Goal: Task Accomplishment & Management: Use online tool/utility

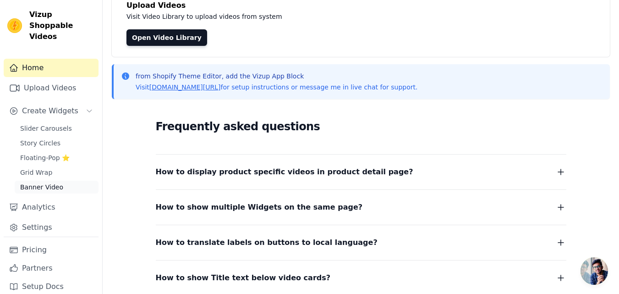
scroll to position [46, 0]
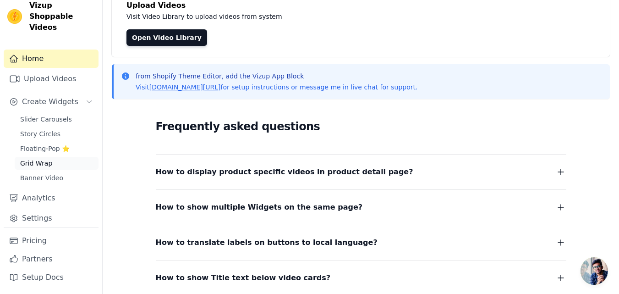
click at [29, 158] on span "Grid Wrap" at bounding box center [36, 162] width 32 height 9
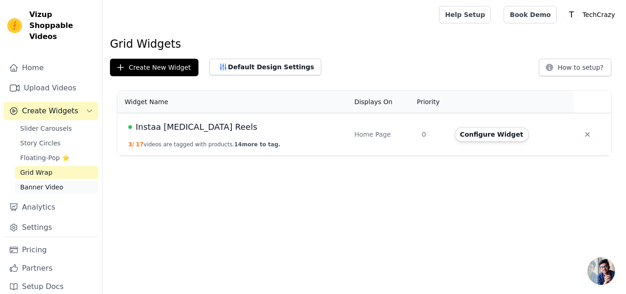
click at [44, 191] on span "Banner Video" at bounding box center [41, 186] width 43 height 9
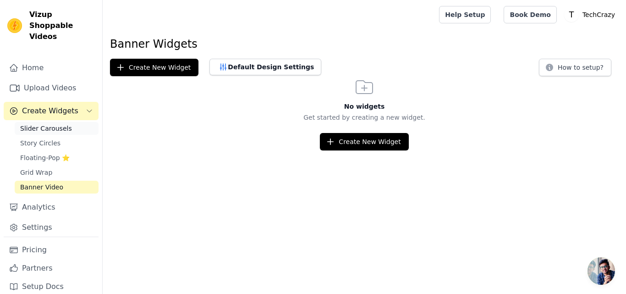
click at [50, 133] on span "Slider Carousels" at bounding box center [46, 128] width 52 height 9
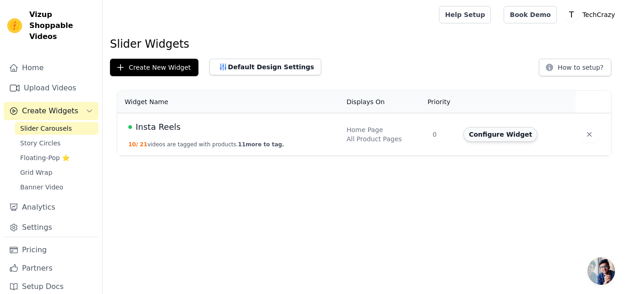
click at [503, 142] on button "Configure Widget" at bounding box center [500, 134] width 74 height 15
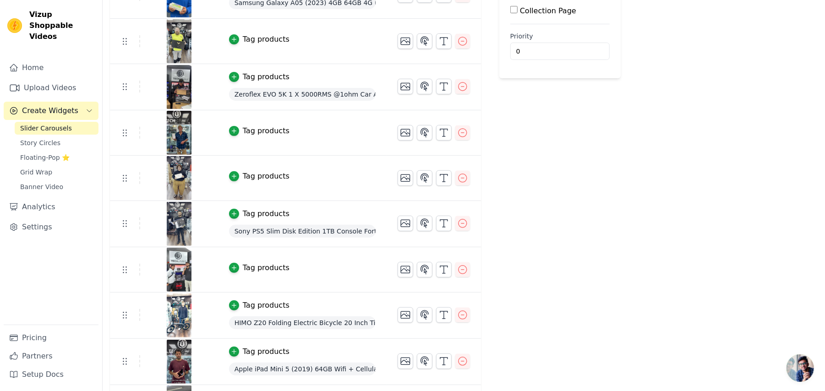
scroll to position [122, 0]
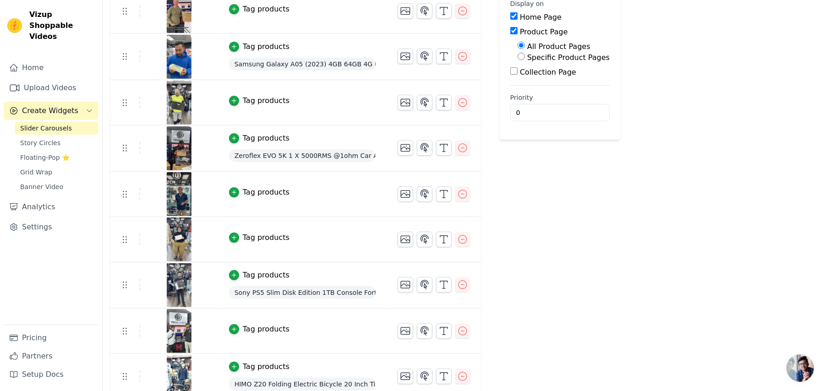
click at [518, 75] on input "Collection Page" at bounding box center [513, 70] width 7 height 7
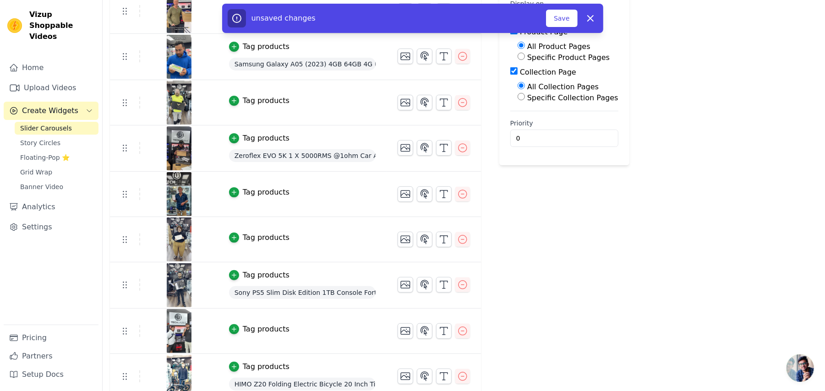
click at [518, 75] on input "Collection Page" at bounding box center [513, 70] width 7 height 7
checkbox input "false"
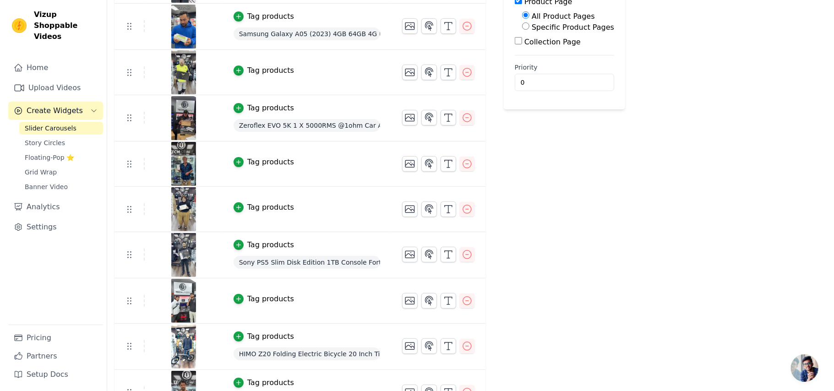
scroll to position [0, 0]
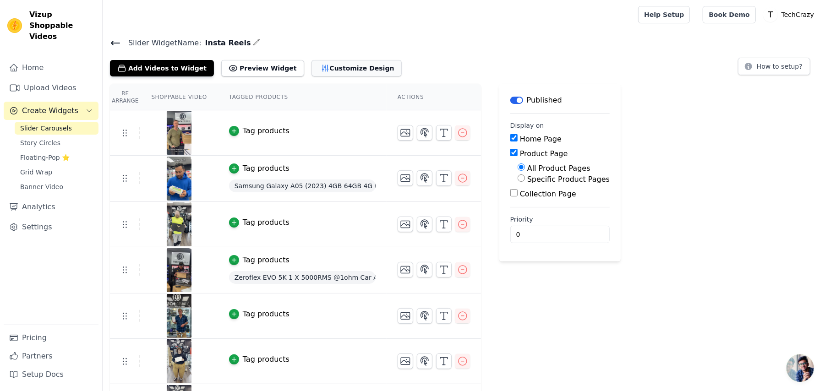
click at [402, 76] on button "Customize Design" at bounding box center [356, 68] width 90 height 16
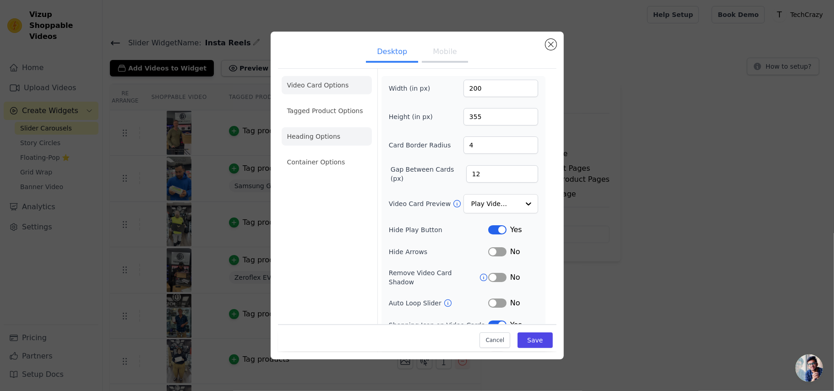
click at [290, 146] on li "Heading Options" at bounding box center [327, 136] width 90 height 18
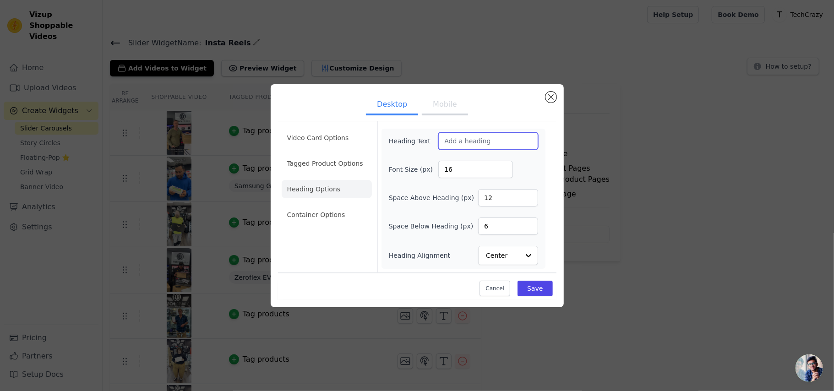
click at [538, 132] on input "Heading Text" at bounding box center [487, 140] width 99 height 17
paste input "Trusted by Thousands Across NZ"
click at [464, 132] on input "Trusted by Thousands Across NZ" at bounding box center [487, 140] width 99 height 17
paste input "Kiwis"
type input "Trusted by Kiwis"
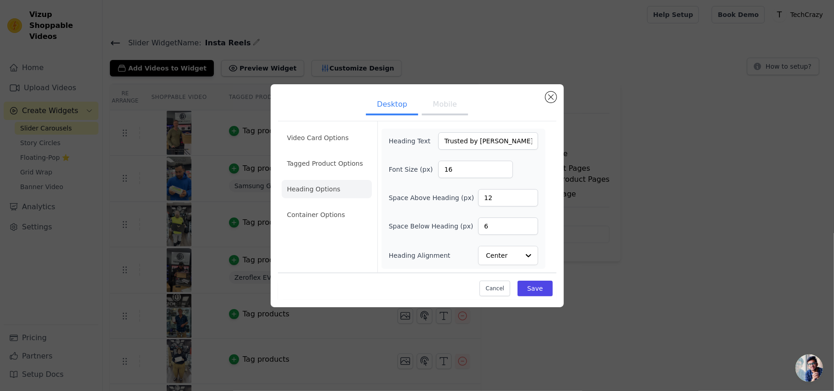
click at [451, 95] on button "Mobile" at bounding box center [445, 105] width 46 height 20
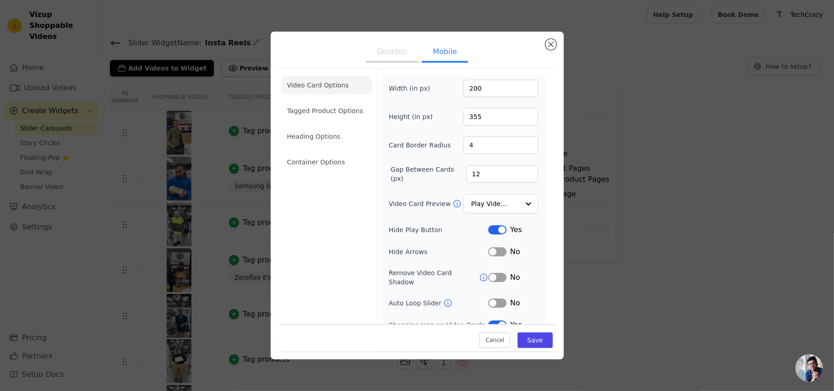
click at [383, 59] on button "Desktop" at bounding box center [392, 53] width 52 height 20
click at [507, 257] on button "Label" at bounding box center [497, 251] width 18 height 9
click at [519, 213] on input "Video Card Preview" at bounding box center [495, 204] width 47 height 18
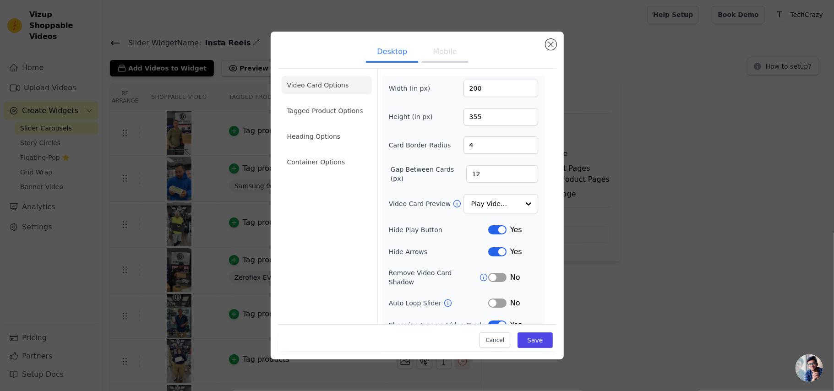
click at [408, 235] on label "Hide Play Button" at bounding box center [438, 229] width 99 height 9
click at [448, 60] on button "Mobile" at bounding box center [445, 53] width 46 height 20
click at [505, 257] on button "Label" at bounding box center [497, 251] width 18 height 9
click at [314, 153] on li "Tagged Product Options" at bounding box center [327, 162] width 90 height 18
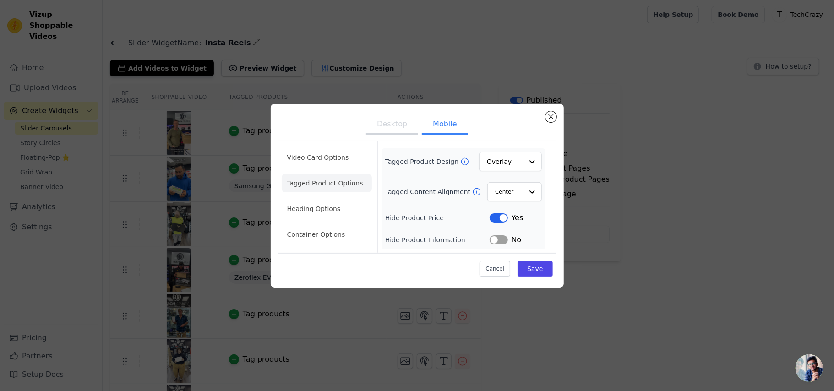
click at [393, 115] on button "Desktop" at bounding box center [392, 125] width 52 height 20
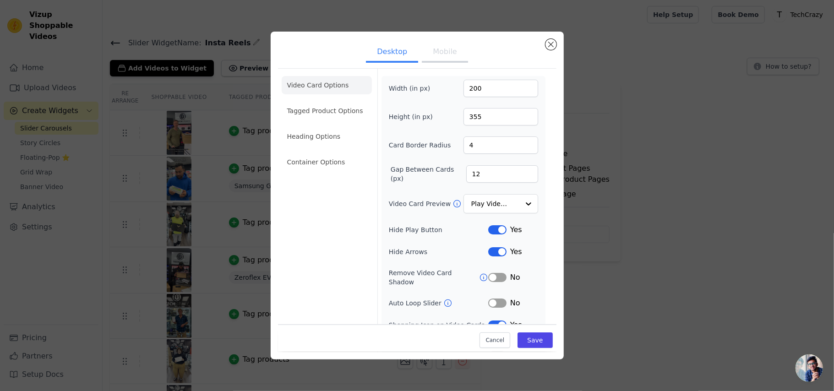
click at [507, 257] on button "Label" at bounding box center [497, 251] width 18 height 9
click at [449, 59] on button "Mobile" at bounding box center [445, 53] width 46 height 20
drag, startPoint x: 380, startPoint y: 59, endPoint x: 383, endPoint y: 55, distance: 4.9
click at [381, 59] on button "Desktop" at bounding box center [392, 53] width 52 height 20
click at [304, 153] on li "Tagged Product Options" at bounding box center [327, 162] width 90 height 18
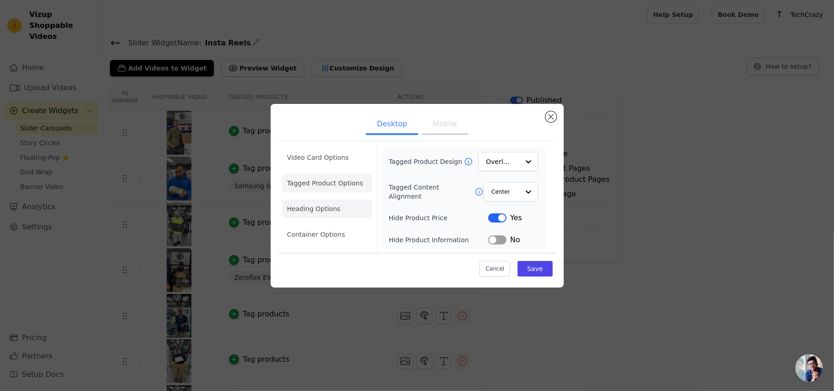
click at [297, 218] on li "Heading Options" at bounding box center [327, 209] width 90 height 18
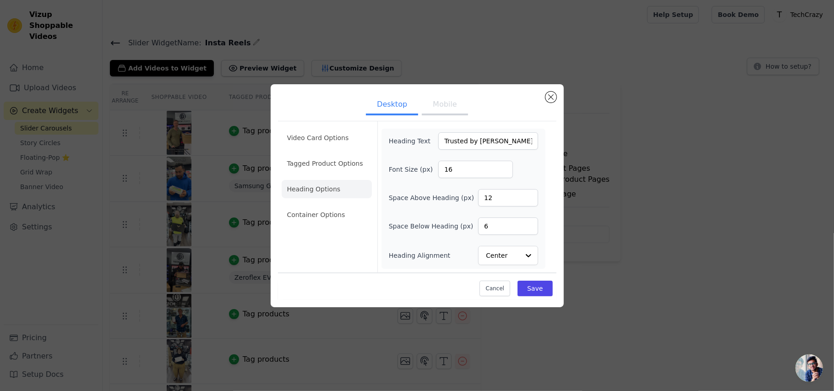
click at [455, 95] on button "Mobile" at bounding box center [445, 105] width 46 height 20
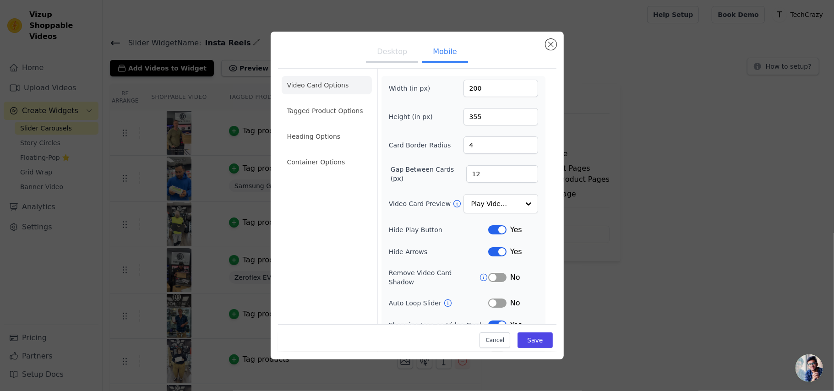
click at [389, 59] on button "Desktop" at bounding box center [392, 53] width 52 height 20
click at [314, 171] on li "Container Options" at bounding box center [327, 162] width 90 height 18
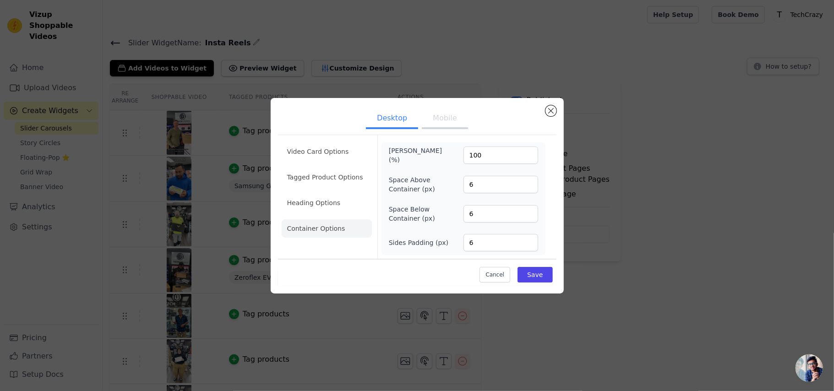
click at [457, 109] on button "Mobile" at bounding box center [445, 119] width 46 height 20
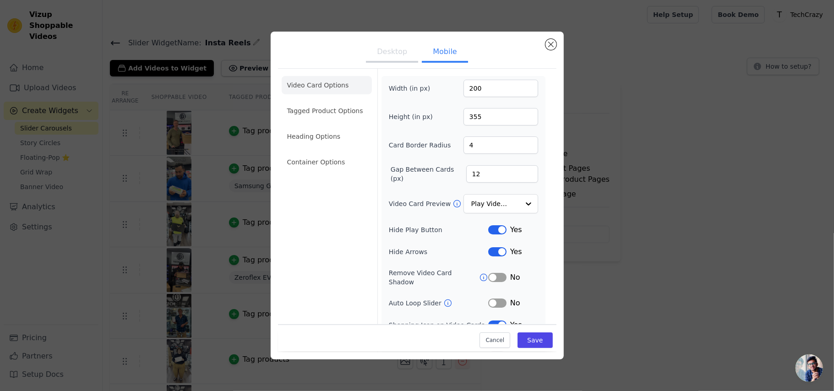
click at [389, 56] on button "Desktop" at bounding box center [392, 53] width 52 height 20
click at [444, 62] on button "Mobile" at bounding box center [445, 53] width 46 height 20
click at [380, 59] on button "Desktop" at bounding box center [392, 53] width 52 height 20
click at [288, 171] on li "Container Options" at bounding box center [327, 162] width 90 height 18
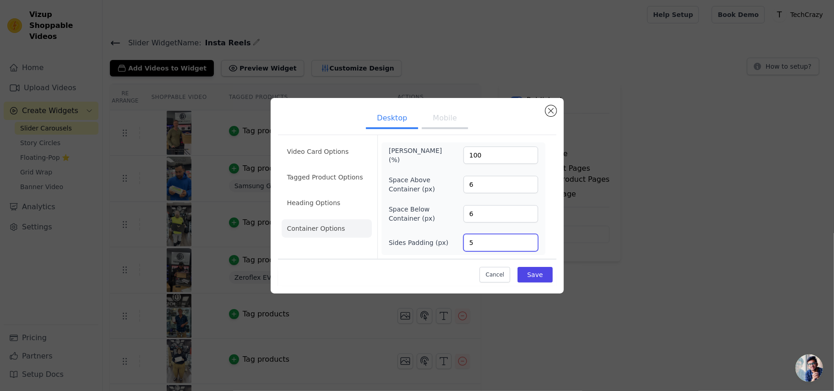
click at [538, 251] on input "5" at bounding box center [501, 242] width 75 height 17
type input "4"
click at [538, 251] on input "4" at bounding box center [501, 242] width 75 height 17
click at [552, 283] on button "Save" at bounding box center [535, 275] width 35 height 16
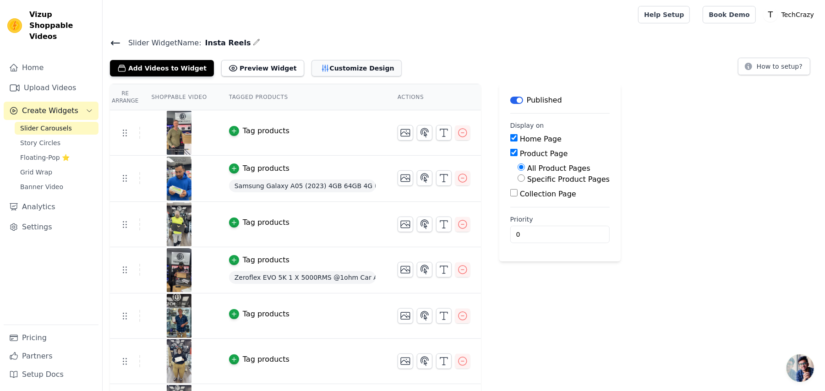
click at [402, 76] on button "Customize Design" at bounding box center [356, 68] width 90 height 16
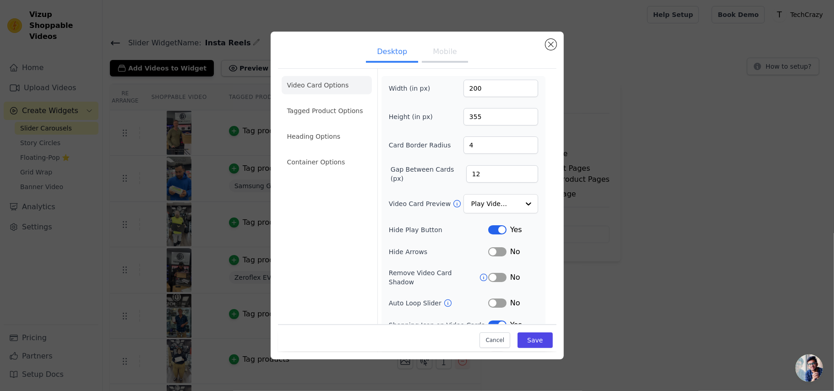
click at [442, 55] on button "Mobile" at bounding box center [445, 53] width 46 height 20
click at [295, 171] on li "Container Options" at bounding box center [327, 162] width 90 height 18
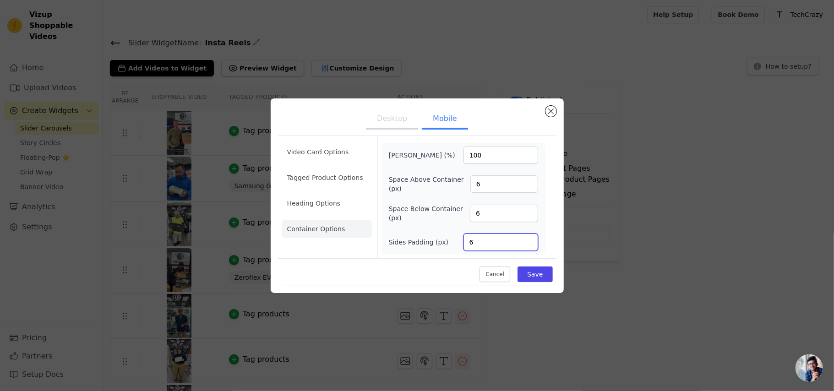
click at [517, 251] on input "6" at bounding box center [501, 242] width 75 height 17
click at [538, 251] on input "5" at bounding box center [501, 242] width 75 height 17
type input "4"
click at [538, 251] on input "4" at bounding box center [501, 242] width 75 height 17
click at [552, 282] on button "Save" at bounding box center [535, 275] width 35 height 16
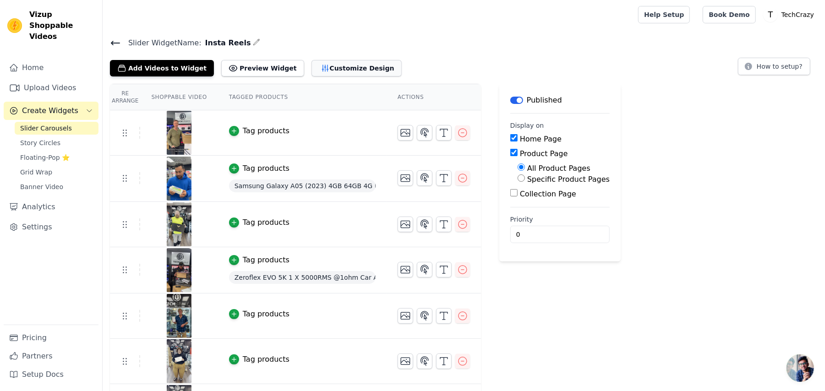
click at [386, 76] on button "Customize Design" at bounding box center [356, 68] width 90 height 16
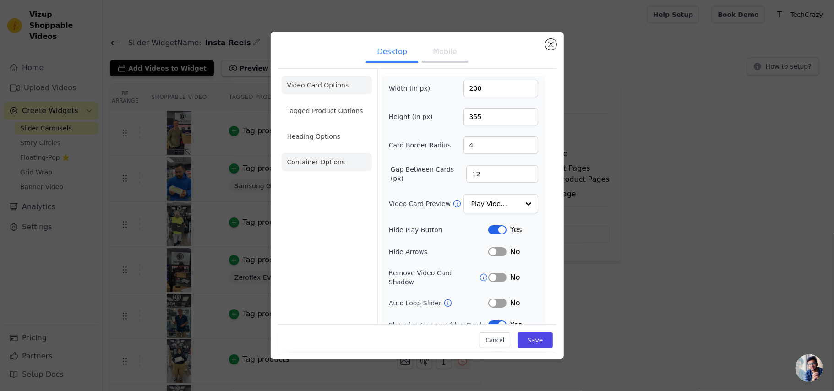
click at [282, 171] on li "Container Options" at bounding box center [327, 162] width 90 height 18
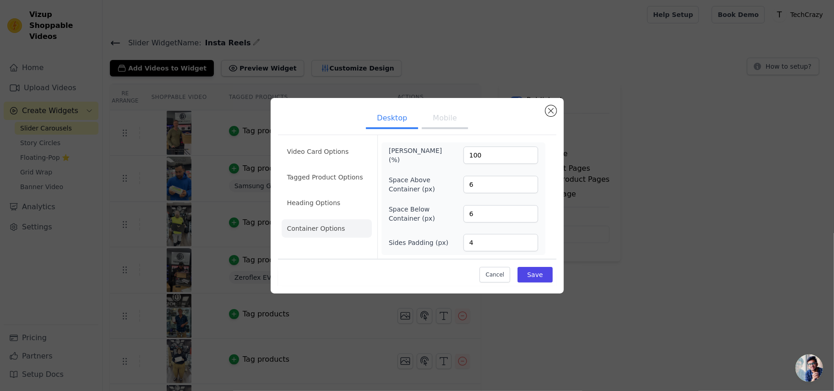
click at [448, 109] on button "Mobile" at bounding box center [445, 119] width 46 height 20
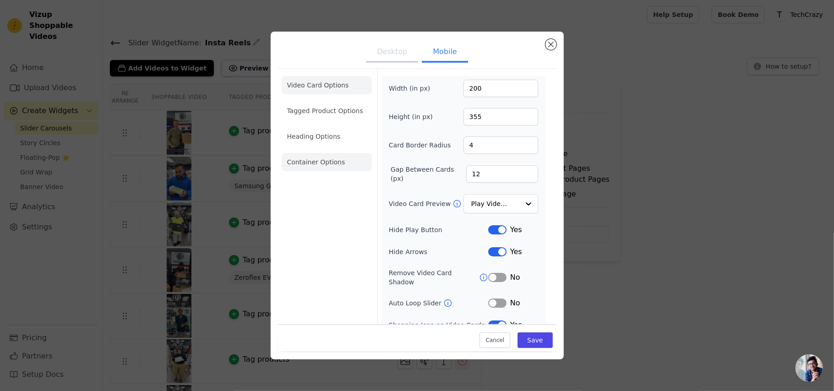
click at [299, 171] on li "Container Options" at bounding box center [327, 162] width 90 height 18
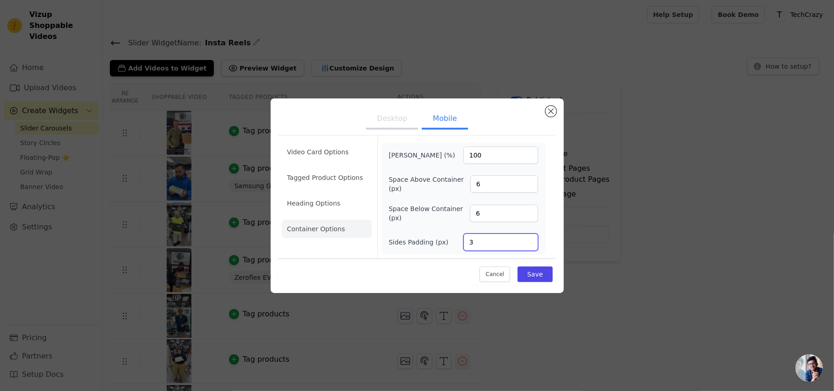
click at [538, 251] on input "3" at bounding box center [501, 242] width 75 height 17
type input "2"
click at [538, 251] on input "2" at bounding box center [501, 242] width 75 height 17
click at [552, 282] on button "Save" at bounding box center [535, 275] width 35 height 16
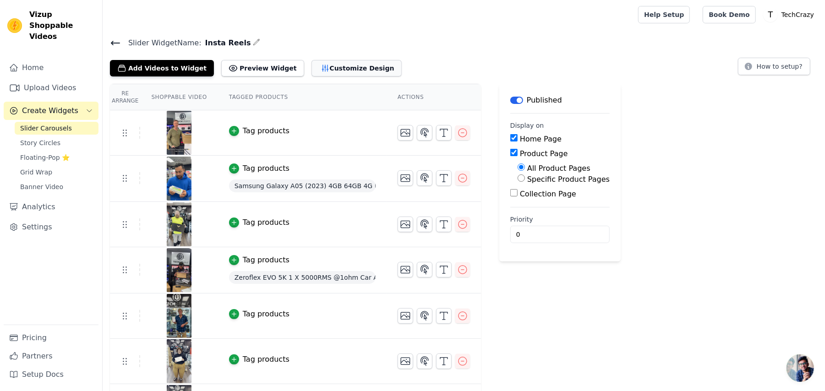
click at [396, 76] on button "Customize Design" at bounding box center [356, 68] width 90 height 16
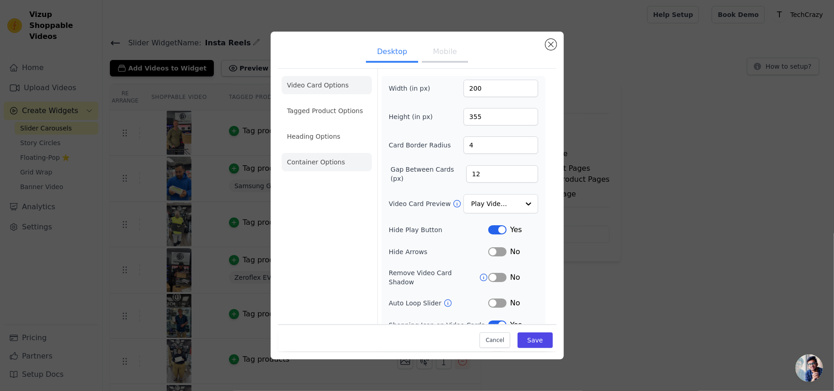
click at [295, 171] on li "Container Options" at bounding box center [327, 162] width 90 height 18
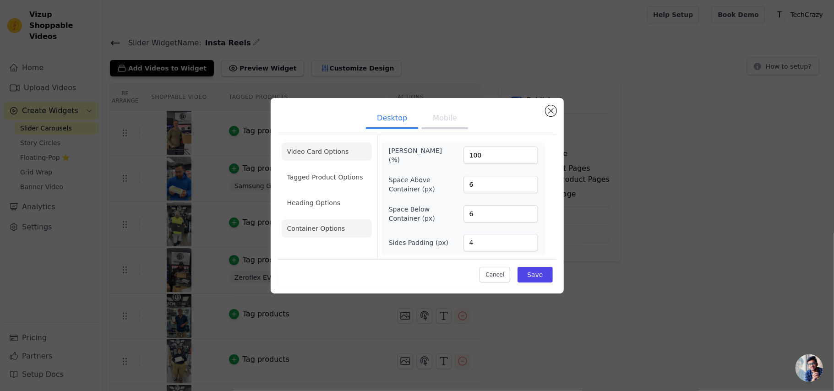
click at [313, 168] on li "Video Card Options" at bounding box center [327, 177] width 90 height 18
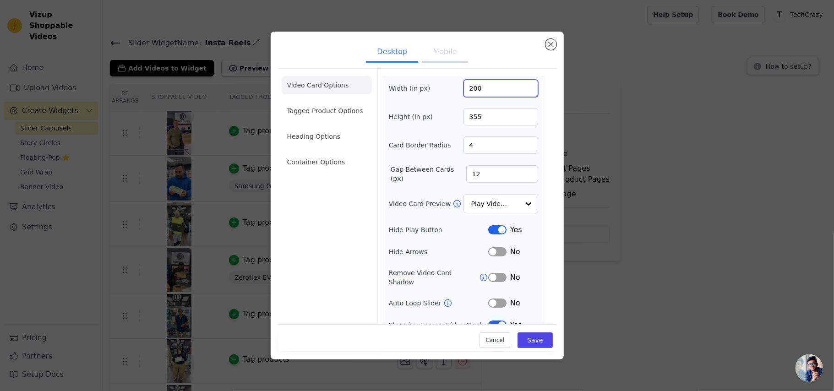
click at [484, 97] on input "200" at bounding box center [501, 88] width 75 height 17
type input "250"
click at [444, 59] on button "Mobile" at bounding box center [445, 53] width 46 height 20
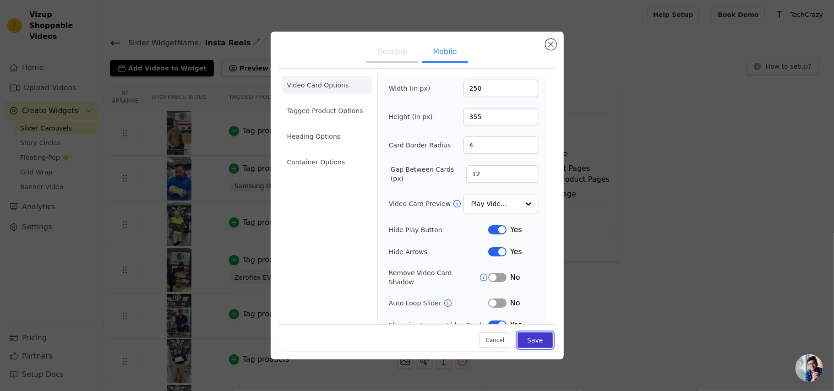
click at [552, 293] on button "Save" at bounding box center [535, 341] width 35 height 16
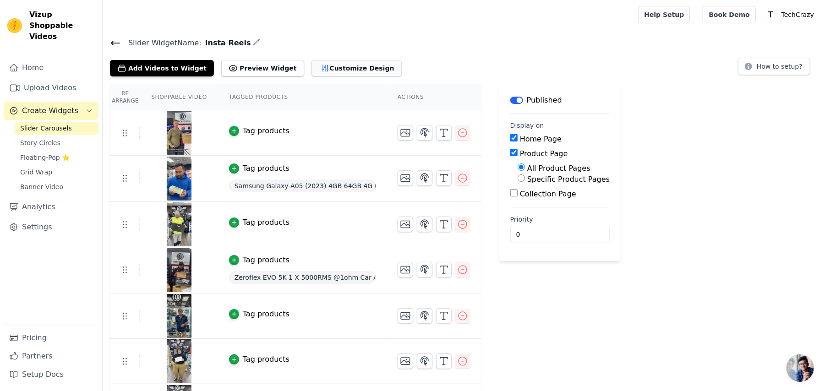
click at [402, 76] on button "Customize Design" at bounding box center [356, 68] width 90 height 16
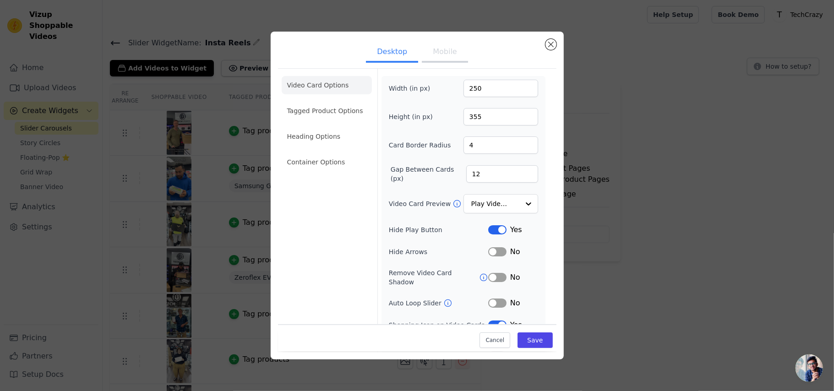
click at [449, 57] on button "Mobile" at bounding box center [445, 53] width 46 height 20
click at [480, 97] on input "250" at bounding box center [501, 88] width 75 height 17
type input "350"
click at [552, 293] on button "Save" at bounding box center [535, 341] width 35 height 16
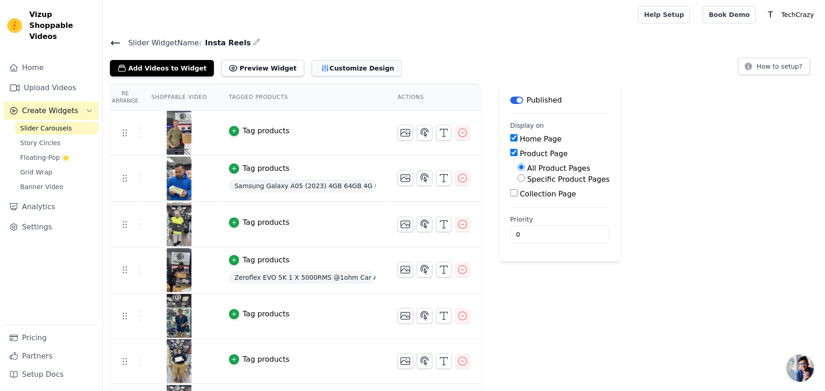
click at [402, 76] on button "Customize Design" at bounding box center [356, 68] width 90 height 16
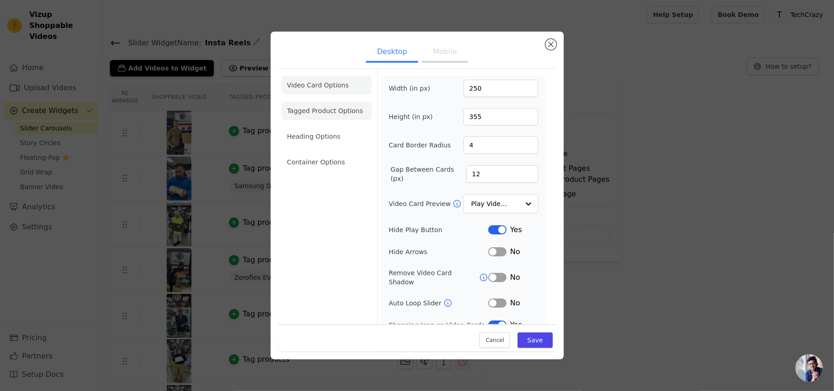
click at [288, 153] on li "Tagged Product Options" at bounding box center [327, 162] width 90 height 18
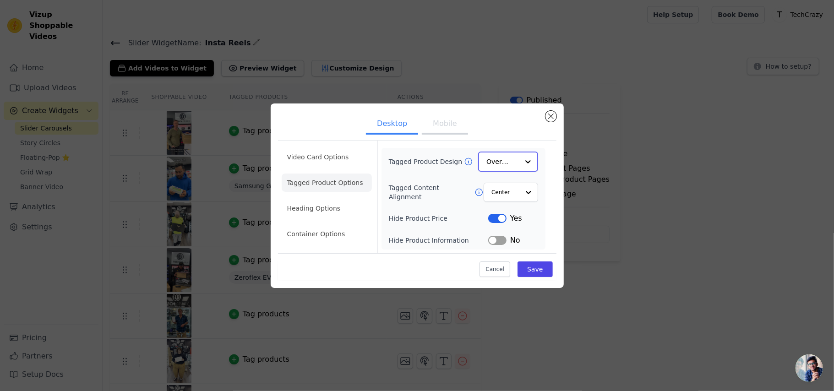
click at [519, 153] on input "Tagged Product Design" at bounding box center [502, 162] width 32 height 18
click at [306, 218] on li "Heading Options" at bounding box center [327, 209] width 90 height 18
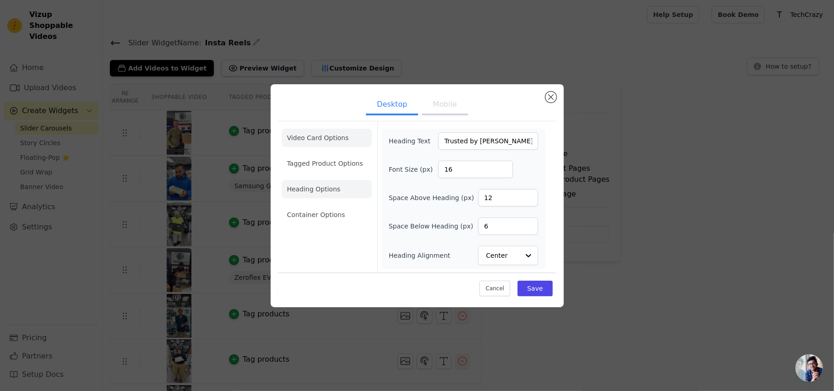
click at [294, 154] on li "Video Card Options" at bounding box center [327, 163] width 90 height 18
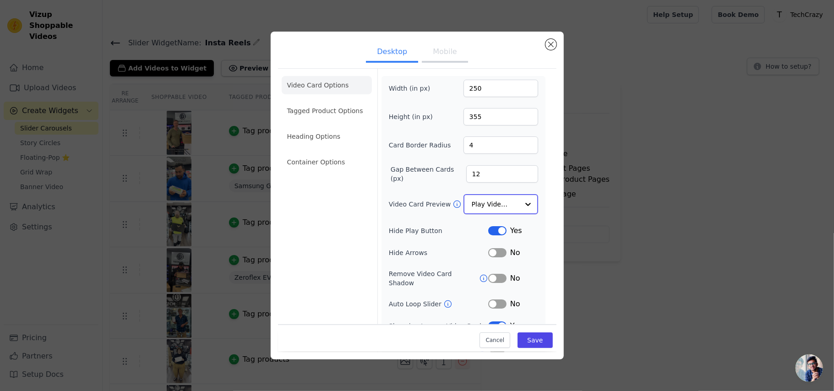
click at [519, 213] on input "Video Card Preview" at bounding box center [495, 204] width 47 height 18
click at [519, 255] on div "Play On Hover" at bounding box center [509, 245] width 90 height 19
click at [519, 213] on input "Video Card Preview" at bounding box center [495, 204] width 47 height 18
click at [552, 293] on button "Save" at bounding box center [535, 341] width 35 height 16
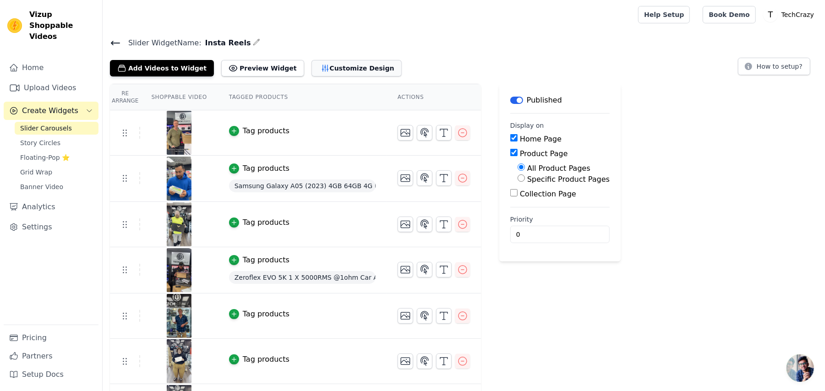
click at [396, 76] on button "Customize Design" at bounding box center [356, 68] width 90 height 16
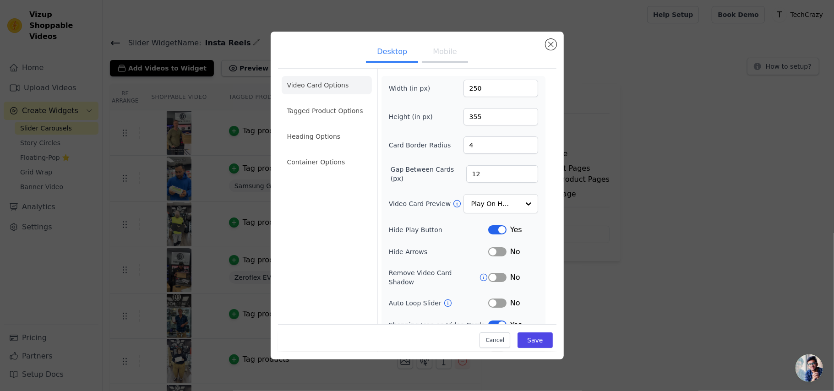
click at [448, 62] on button "Mobile" at bounding box center [445, 53] width 46 height 20
click at [519, 213] on input "Video Card Preview" at bounding box center [495, 204] width 47 height 18
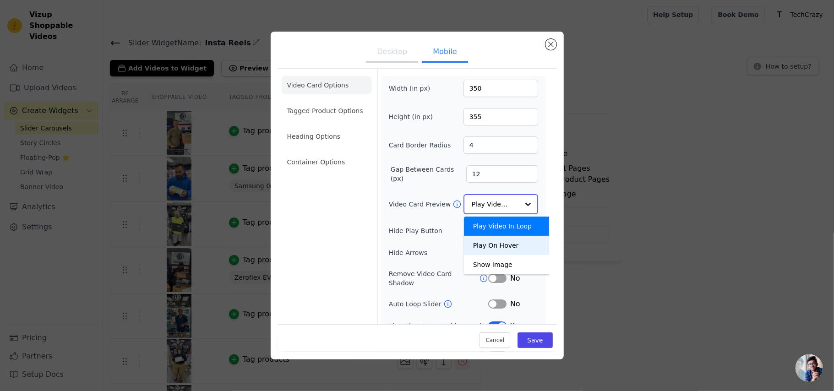
click at [519, 255] on div "Play On Hover" at bounding box center [509, 245] width 90 height 19
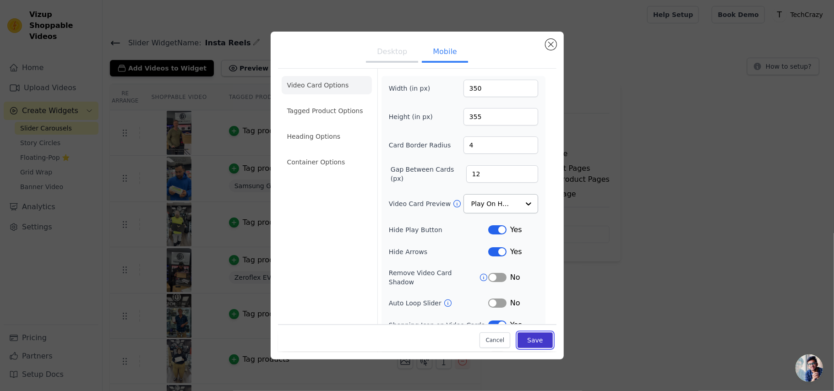
click at [546, 293] on button "Save" at bounding box center [535, 341] width 35 height 16
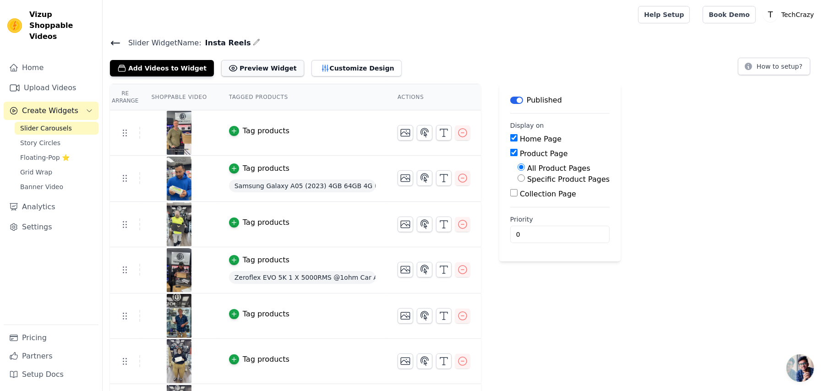
click at [304, 76] on button "Preview Widget" at bounding box center [262, 68] width 82 height 16
click at [390, 76] on button "Customize Design" at bounding box center [356, 68] width 90 height 16
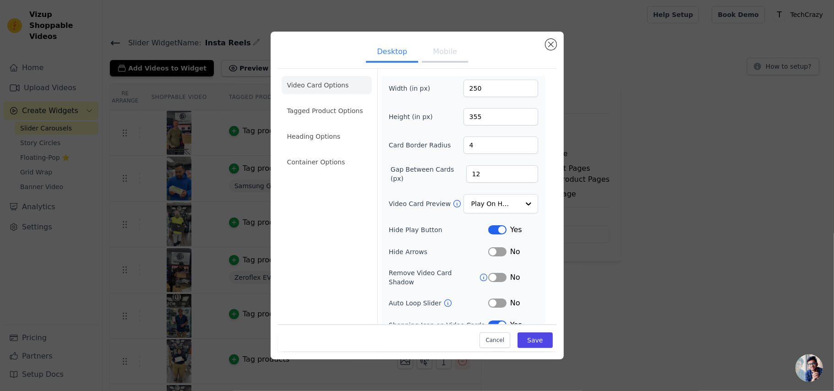
click at [446, 60] on button "Mobile" at bounding box center [445, 53] width 46 height 20
click at [382, 54] on button "Desktop" at bounding box center [392, 53] width 52 height 20
click at [444, 63] on button "Mobile" at bounding box center [445, 53] width 46 height 20
click at [374, 62] on button "Desktop" at bounding box center [392, 53] width 52 height 20
click at [452, 63] on button "Mobile" at bounding box center [445, 53] width 46 height 20
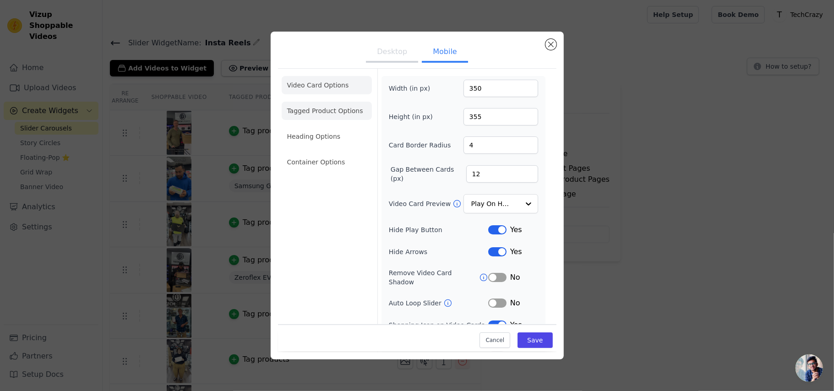
click at [282, 153] on li "Tagged Product Options" at bounding box center [327, 162] width 90 height 18
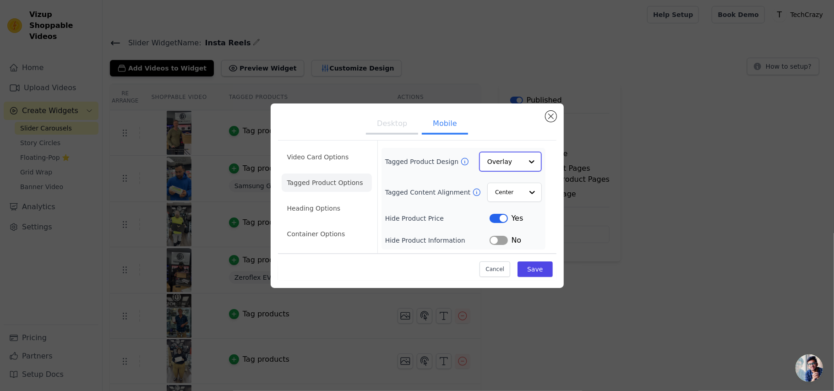
click at [523, 156] on input "Tagged Product Design" at bounding box center [504, 162] width 35 height 18
click at [520, 176] on div "Card" at bounding box center [519, 183] width 78 height 19
click at [552, 277] on button "Save" at bounding box center [535, 269] width 35 height 16
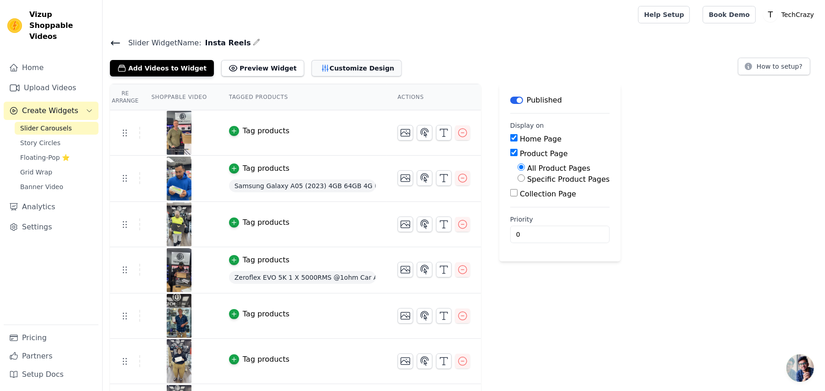
click at [395, 76] on button "Customize Design" at bounding box center [356, 68] width 90 height 16
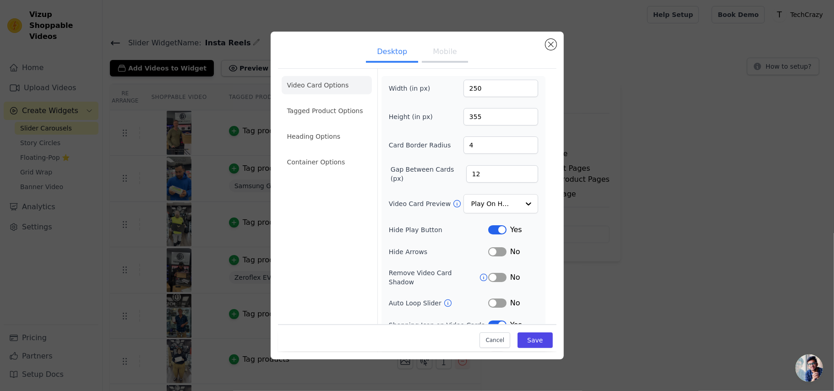
click at [438, 46] on button "Mobile" at bounding box center [445, 53] width 46 height 20
click at [308, 153] on li "Tagged Product Options" at bounding box center [327, 162] width 90 height 18
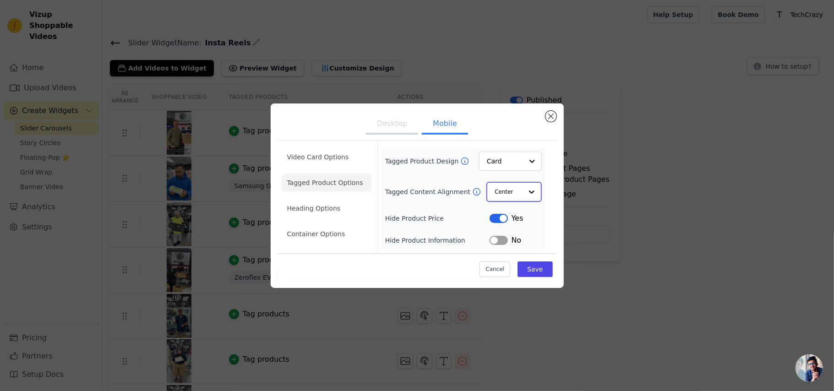
click at [522, 185] on input "Tagged Content Alignment" at bounding box center [508, 192] width 27 height 18
click at [522, 183] on input "Tagged Content Alignment" at bounding box center [508, 192] width 27 height 18
click at [285, 218] on li "Heading Options" at bounding box center [327, 209] width 90 height 18
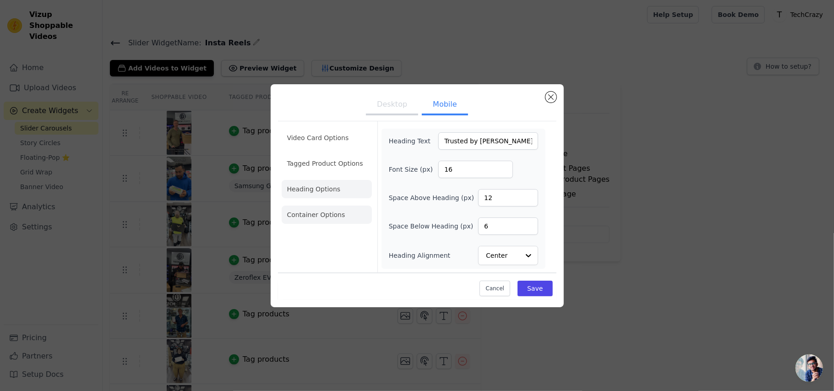
click at [295, 223] on li "Container Options" at bounding box center [327, 215] width 90 height 18
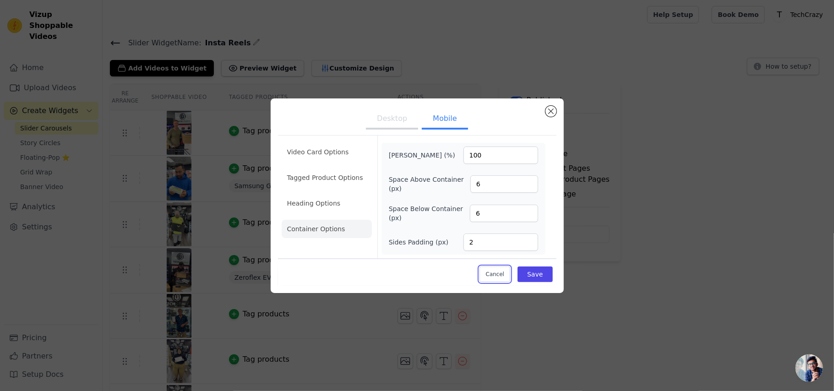
click at [510, 282] on button "Cancel" at bounding box center [495, 275] width 31 height 16
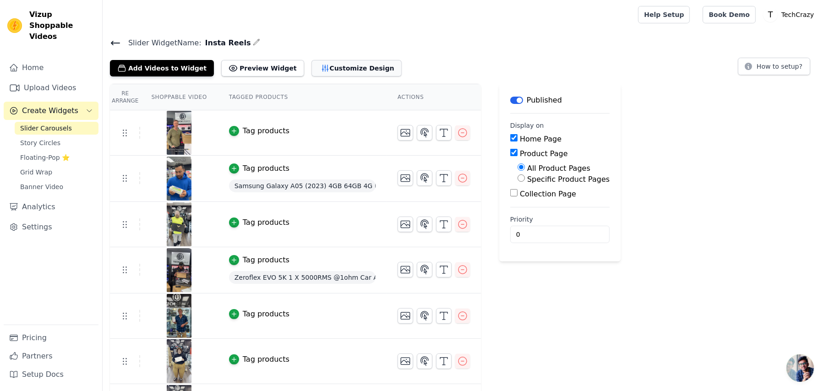
click at [395, 76] on button "Customize Design" at bounding box center [356, 68] width 90 height 16
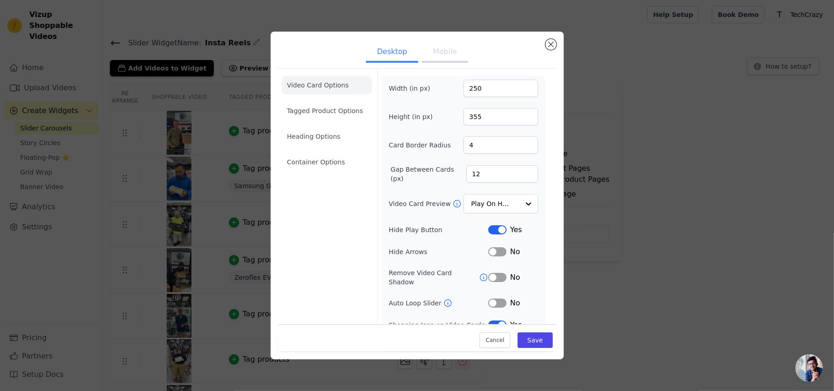
click at [446, 59] on button "Mobile" at bounding box center [445, 53] width 46 height 20
click at [295, 146] on li "Heading Options" at bounding box center [327, 136] width 90 height 18
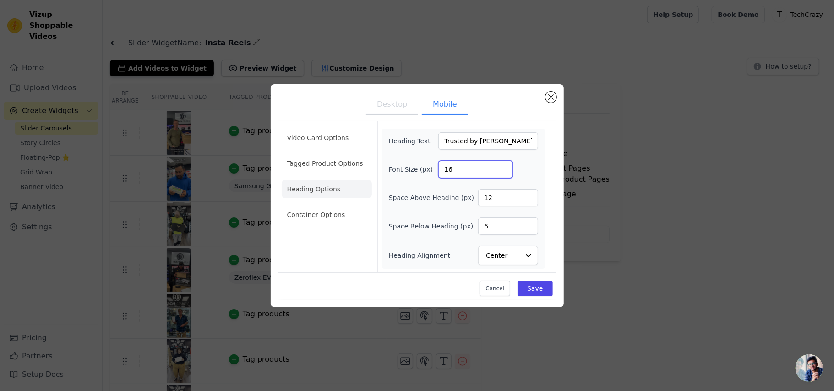
click at [490, 167] on input "16" at bounding box center [475, 169] width 75 height 17
type input "1"
type input "25"
click at [546, 164] on div "Heading Text Trusted by Kiwis Font Size (px) 25 Space Above Heading (px) 12 Spa…" at bounding box center [464, 199] width 164 height 140
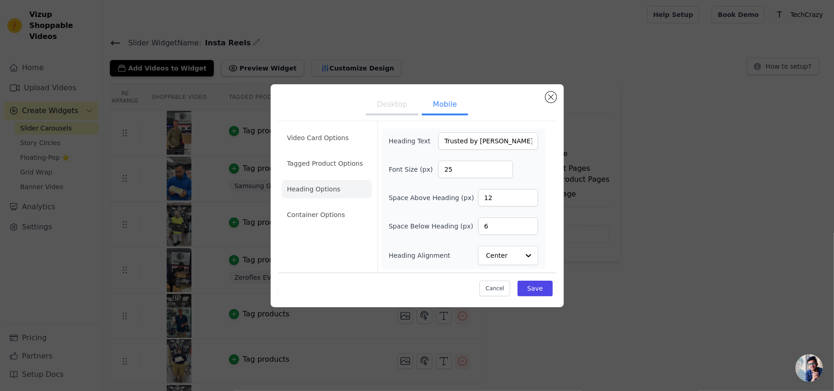
click at [396, 95] on button "Desktop" at bounding box center [392, 105] width 52 height 20
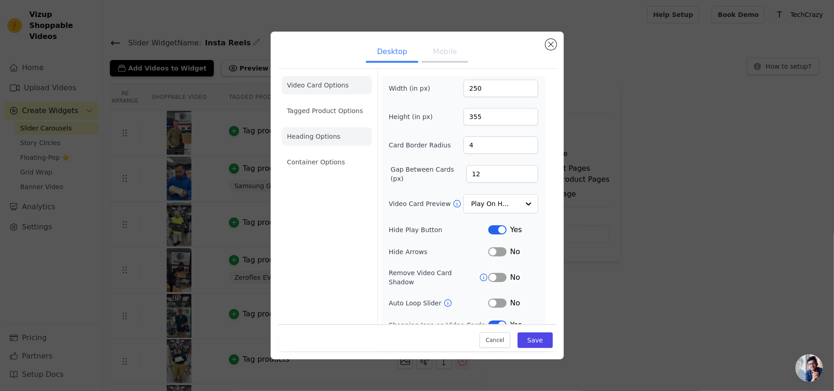
click at [294, 146] on li "Heading Options" at bounding box center [327, 136] width 90 height 18
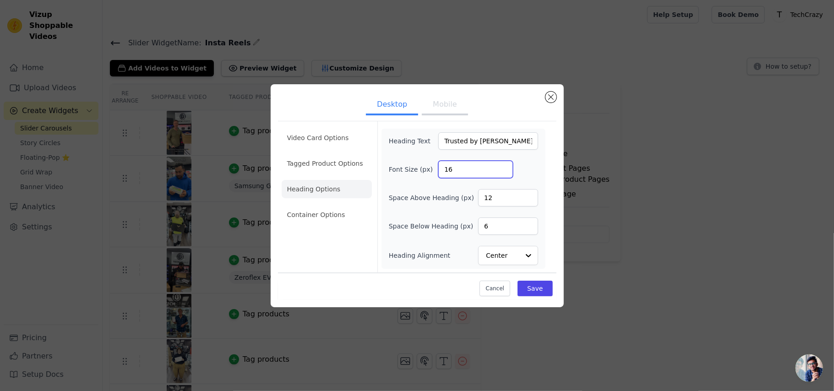
click at [469, 161] on input "16" at bounding box center [475, 169] width 75 height 17
click at [468, 163] on input "16" at bounding box center [475, 169] width 75 height 17
click at [468, 164] on input "16" at bounding box center [475, 169] width 75 height 17
type input "1"
type input "25"
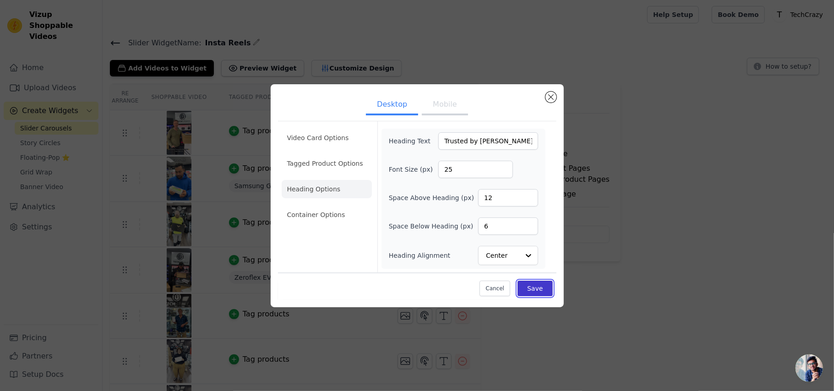
click at [552, 293] on button "Save" at bounding box center [535, 289] width 35 height 16
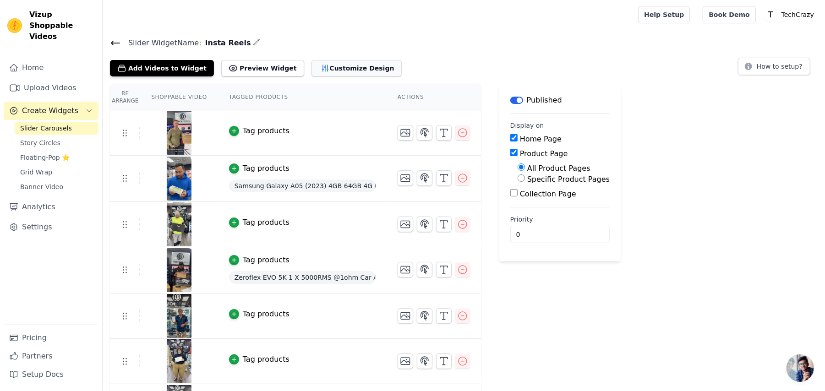
click at [330, 73] on icon "button" at bounding box center [325, 68] width 9 height 9
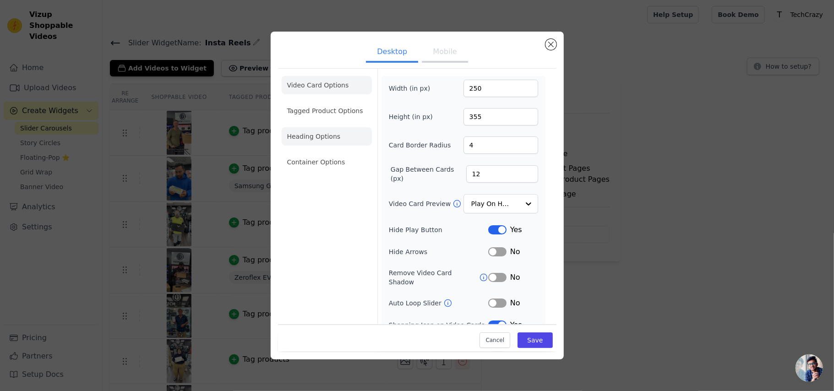
click at [294, 146] on li "Heading Options" at bounding box center [327, 136] width 90 height 18
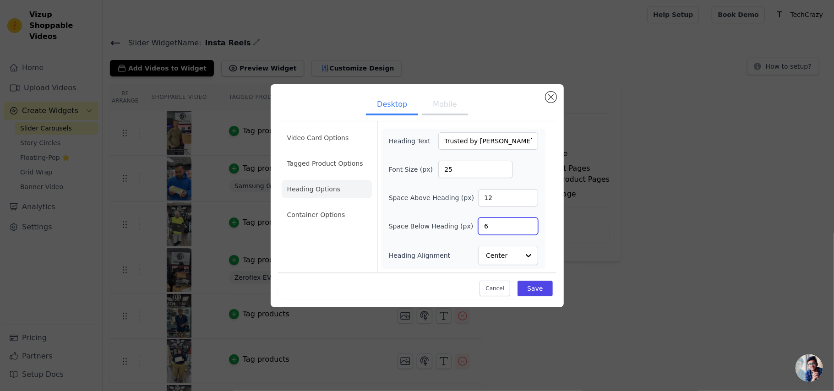
click at [522, 235] on input "6" at bounding box center [508, 226] width 60 height 17
type input "9"
type input "10"
click at [445, 95] on button "Mobile" at bounding box center [445, 105] width 46 height 20
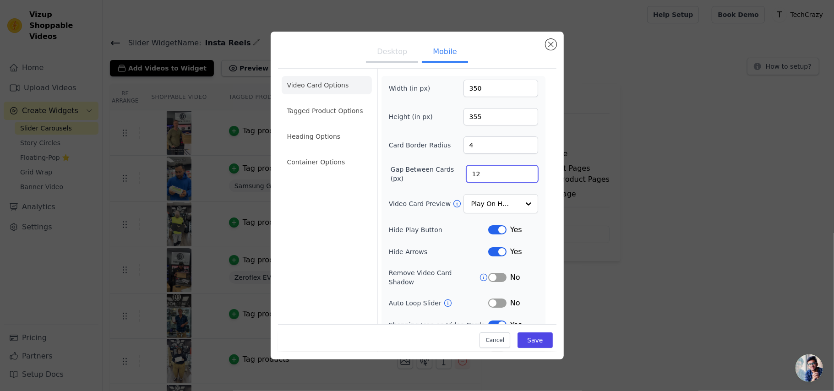
click at [507, 183] on input "12" at bounding box center [502, 173] width 72 height 17
click at [288, 146] on li "Heading Options" at bounding box center [327, 136] width 90 height 18
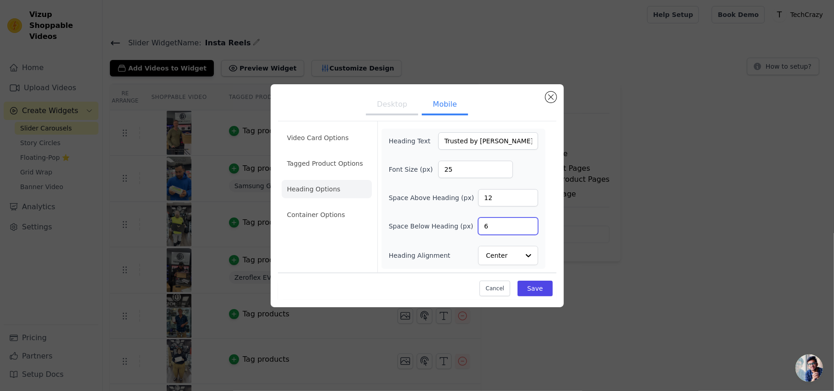
click at [528, 235] on input "6" at bounding box center [508, 226] width 60 height 17
type input "10"
click at [552, 293] on button "Save" at bounding box center [535, 289] width 35 height 16
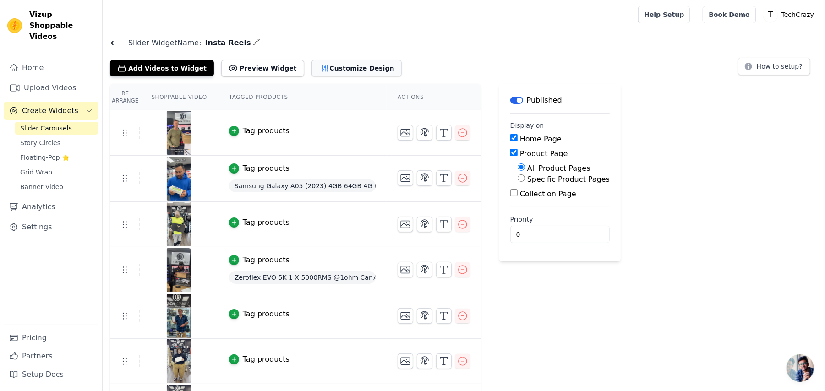
click at [402, 76] on button "Customize Design" at bounding box center [356, 68] width 90 height 16
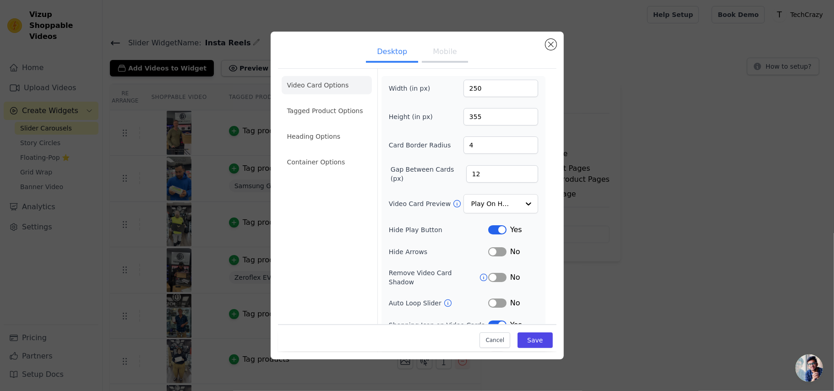
scroll to position [107, 0]
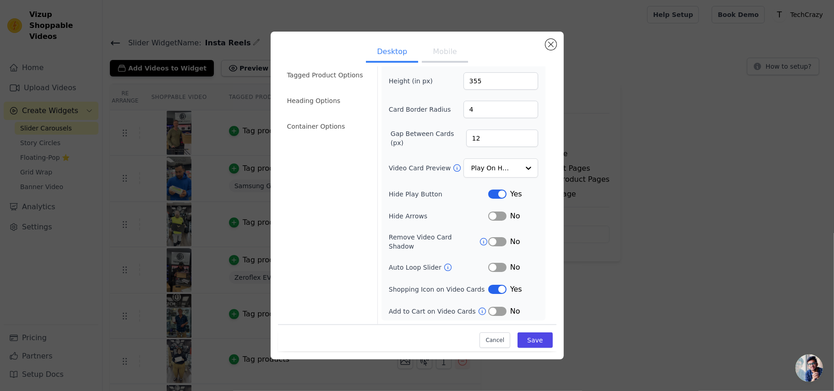
click at [485, 293] on icon at bounding box center [482, 311] width 9 height 9
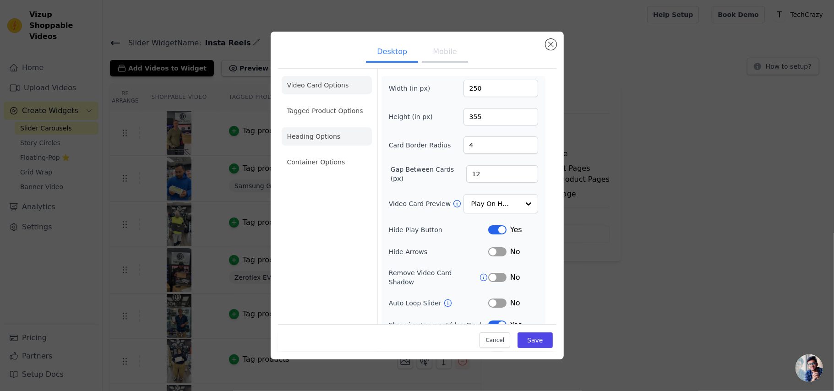
click at [326, 146] on li "Heading Options" at bounding box center [327, 136] width 90 height 18
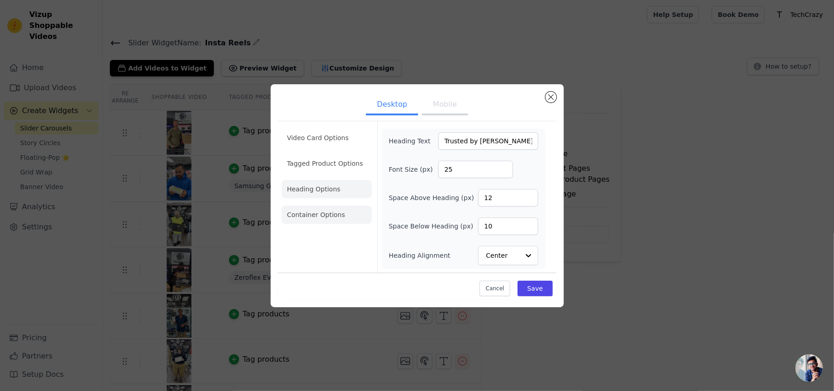
click at [292, 224] on li "Container Options" at bounding box center [327, 215] width 90 height 18
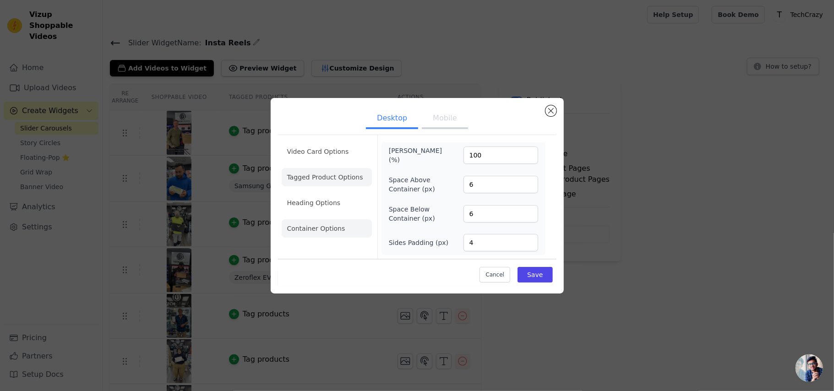
click at [317, 219] on li "Tagged Product Options" at bounding box center [327, 228] width 90 height 18
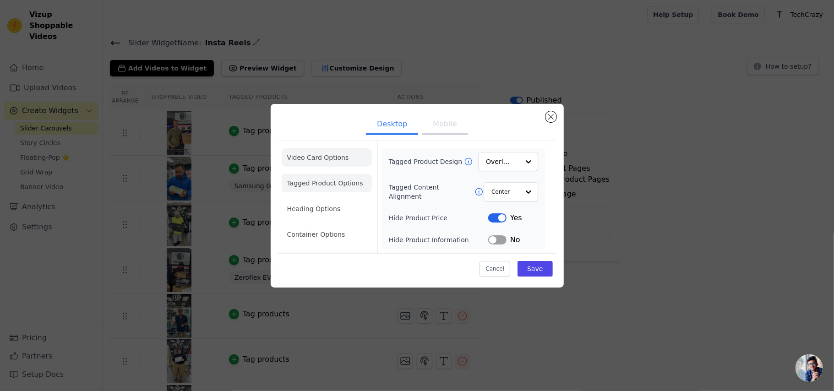
click at [313, 174] on li "Video Card Options" at bounding box center [327, 183] width 90 height 18
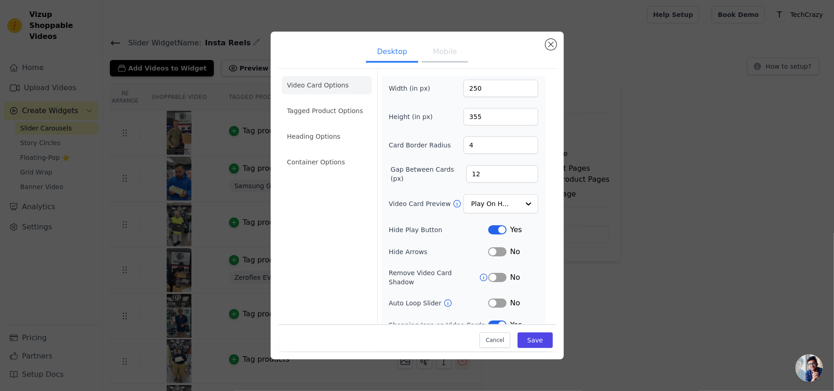
click at [437, 59] on button "Mobile" at bounding box center [445, 53] width 46 height 20
click at [557, 47] on button "Close modal" at bounding box center [551, 44] width 11 height 11
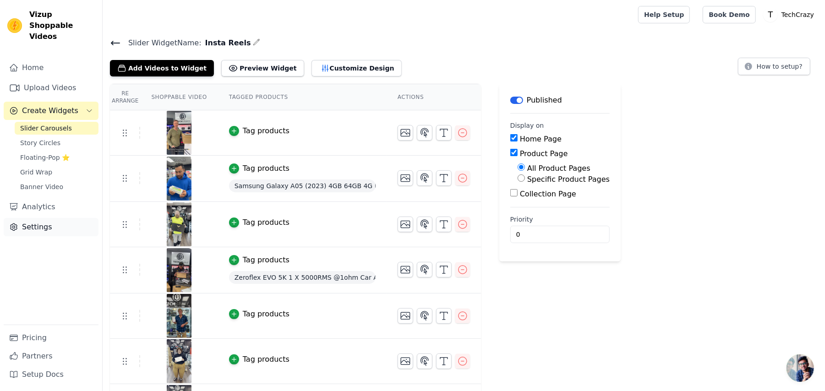
click at [46, 236] on link "Settings" at bounding box center [51, 227] width 95 height 18
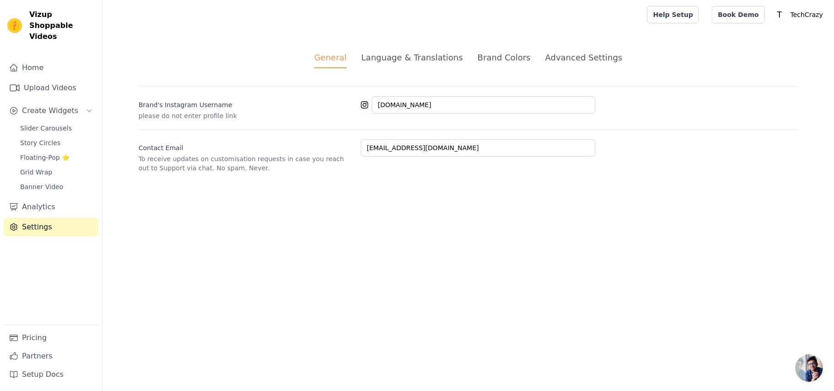
click at [528, 64] on div "Brand Colors" at bounding box center [504, 57] width 53 height 12
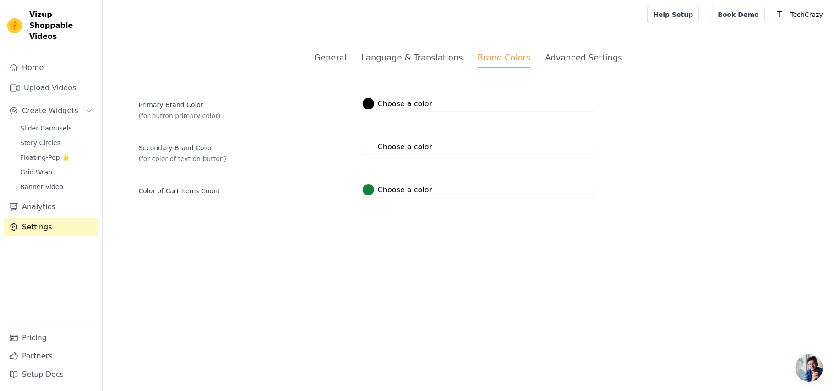
click at [605, 68] on li "Advanced Settings" at bounding box center [583, 59] width 77 height 17
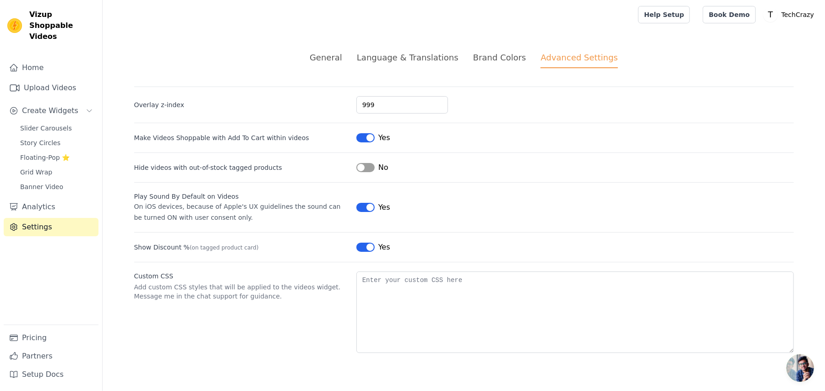
click at [440, 64] on div "Language & Translations" at bounding box center [408, 57] width 102 height 12
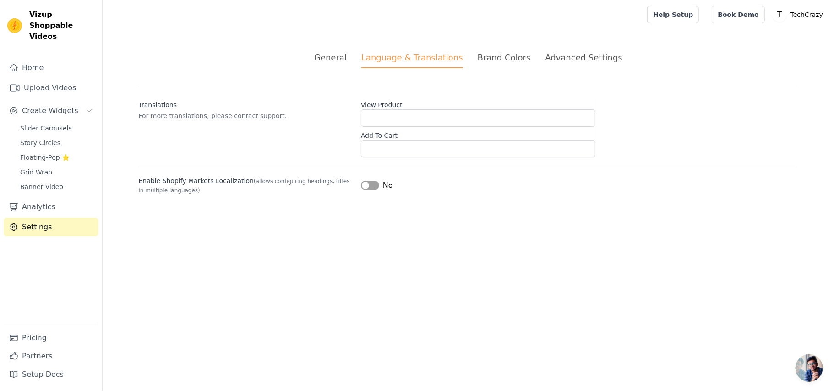
click at [347, 64] on div "General" at bounding box center [330, 57] width 33 height 12
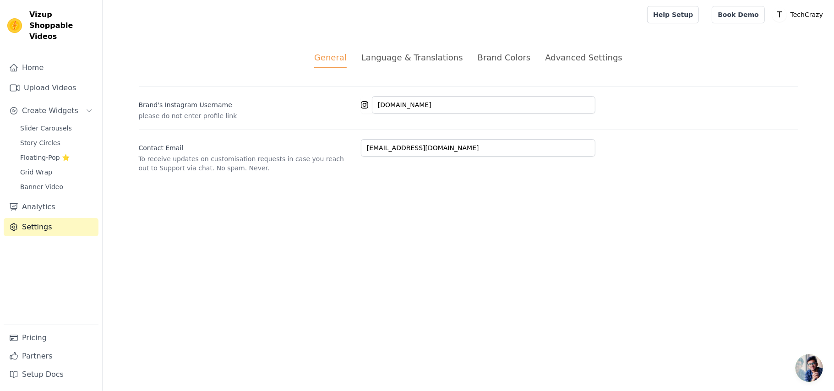
click at [519, 64] on div "Brand Colors" at bounding box center [504, 57] width 53 height 12
